Goal: Find contact information: Find contact information

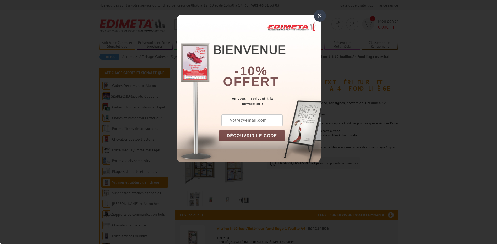
click at [319, 15] on div "×" at bounding box center [320, 16] width 12 height 12
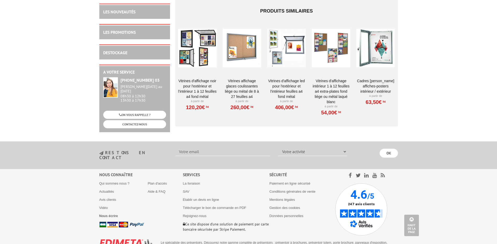
scroll to position [1613, 0]
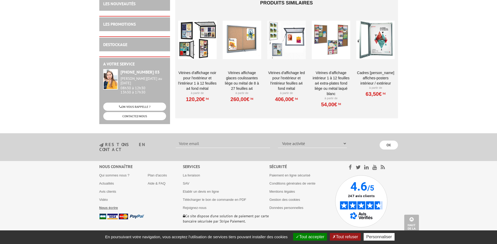
click at [112, 206] on b "Nous écrire" at bounding box center [108, 208] width 19 height 4
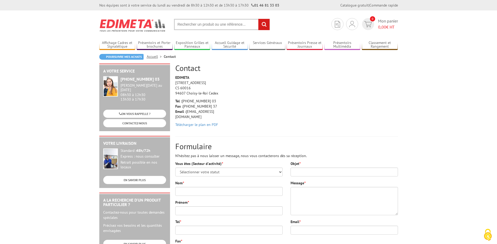
click at [190, 112] on p "Tel : [PHONE_NUMBER] 03 Fax : [PHONE_NUMBER] 37 Email : [EMAIL_ADDRESS][DOMAIN_…" at bounding box center [200, 108] width 50 height 21
drag, startPoint x: 190, startPoint y: 112, endPoint x: 211, endPoint y: 113, distance: 21.0
click at [211, 113] on p "Tel : [PHONE_NUMBER] 03 Fax : [PHONE_NUMBER] 37 Email : [EMAIL_ADDRESS][DOMAIN_…" at bounding box center [200, 108] width 50 height 21
copy p "[EMAIL_ADDRESS][DOMAIN_NAME]"
